Goal: Task Accomplishment & Management: Use online tool/utility

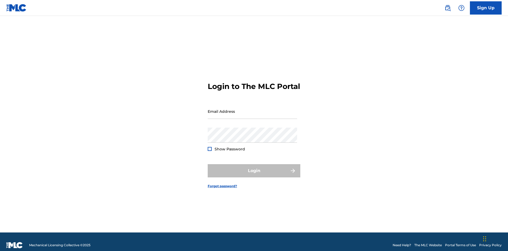
scroll to position [7, 0]
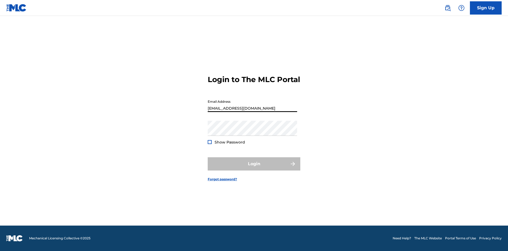
type input "[EMAIL_ADDRESS][DOMAIN_NAME]"
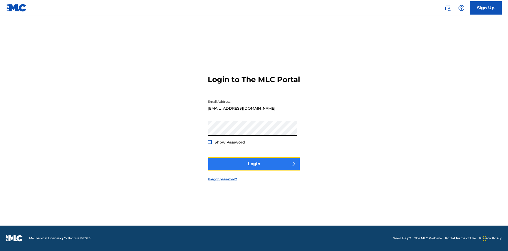
click at [254, 168] on button "Login" at bounding box center [254, 163] width 93 height 13
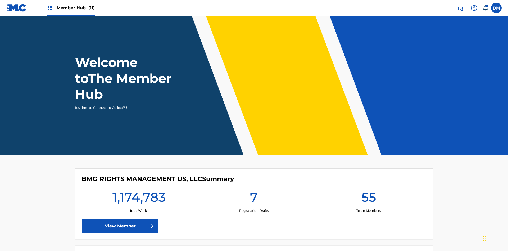
click at [71, 8] on span "Member Hub (11)" at bounding box center [76, 8] width 38 height 6
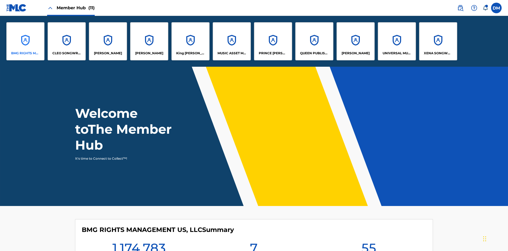
click at [25, 53] on p "BMG RIGHTS MANAGEMENT US, LLC" at bounding box center [25, 53] width 29 height 5
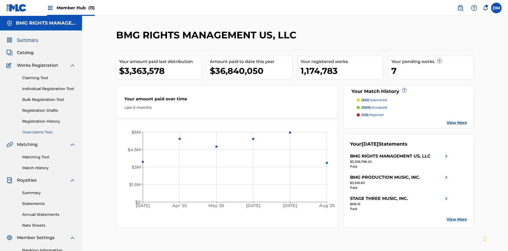
click at [49, 129] on link "Overclaims Tool" at bounding box center [48, 132] width 53 height 6
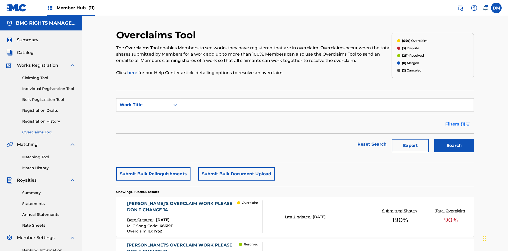
click at [455, 121] on span "Filters ( 1 )" at bounding box center [455, 124] width 20 height 6
click at [0, 0] on div "Search Form" at bounding box center [0, 0] width 0 height 0
click at [0, 0] on button "Apply Filters" at bounding box center [0, 0] width 0 height 0
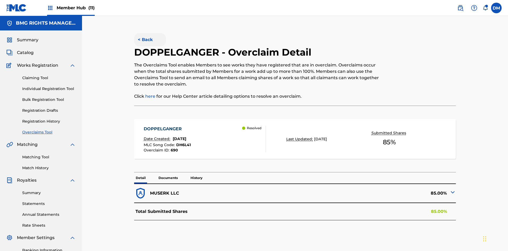
click at [150, 38] on button "< Back" at bounding box center [150, 39] width 32 height 13
